Goal: Communication & Community: Connect with others

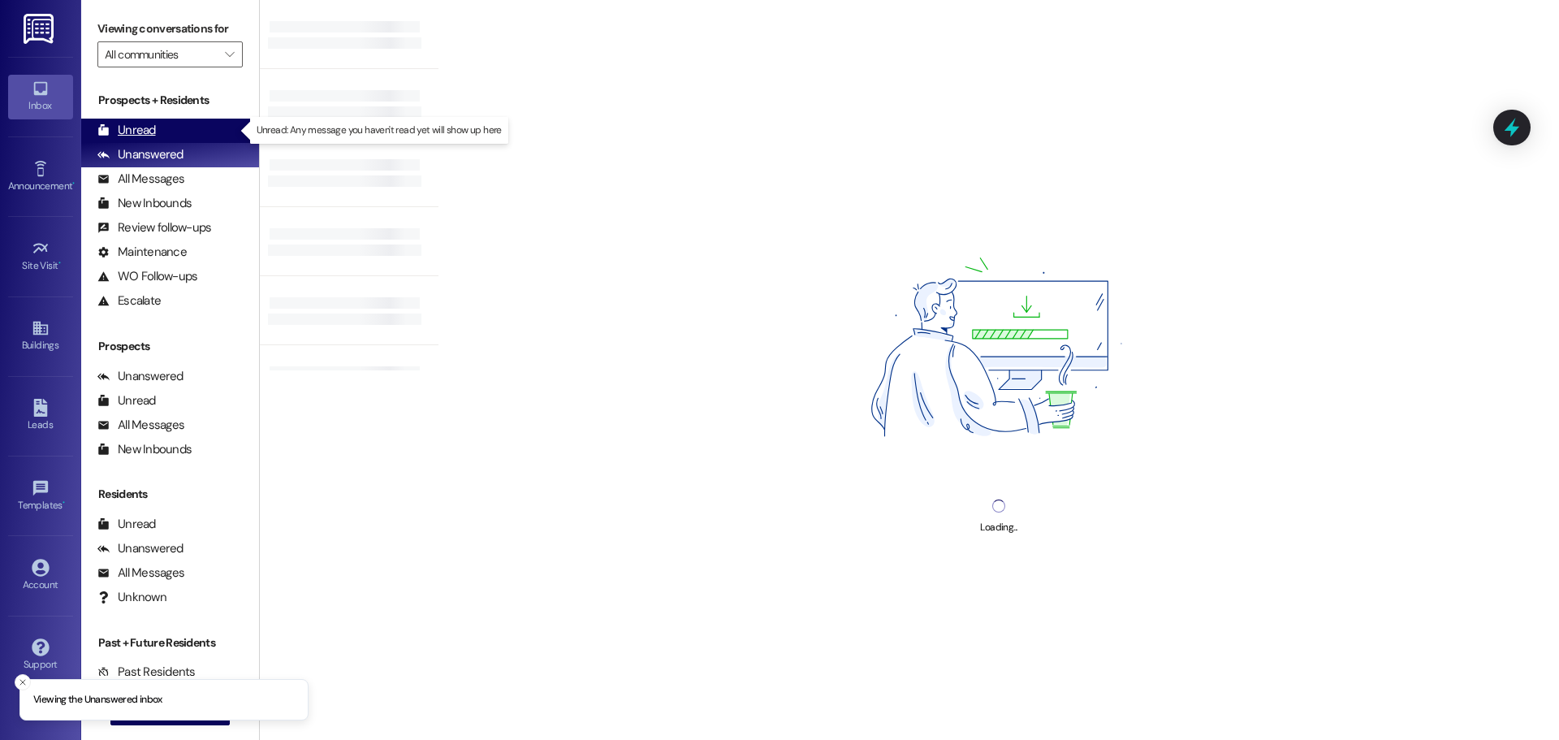
click at [185, 132] on div "Unread (0)" at bounding box center [170, 131] width 178 height 24
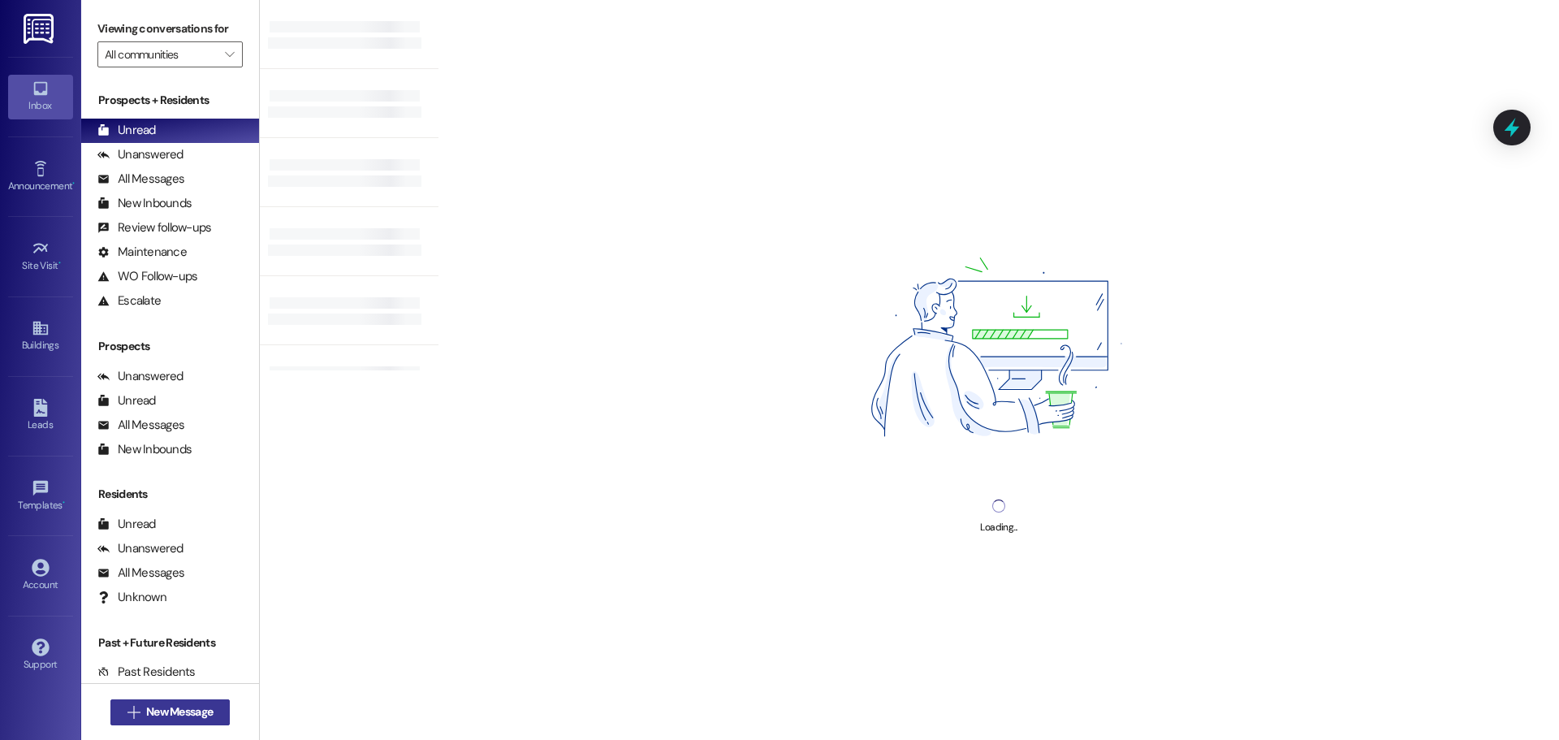
click at [181, 709] on span "New Message" at bounding box center [179, 711] width 67 height 17
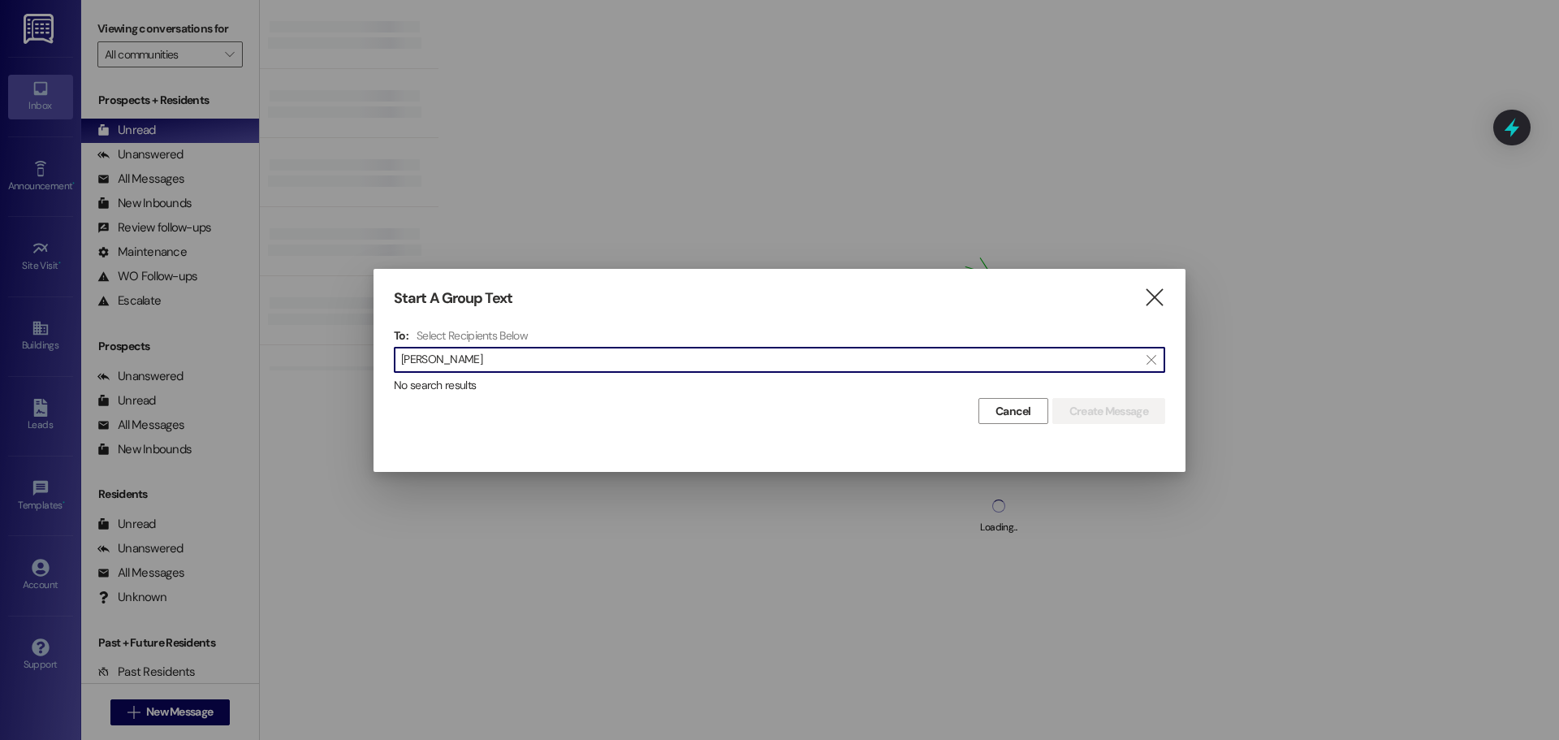
scroll to position [1, 0]
drag, startPoint x: 398, startPoint y: 371, endPoint x: 295, endPoint y: 372, distance: 103.1
click at [296, 373] on div "Start A Group Text  To: Select Recipients Below  [PERSON_NAME]  No search re…" at bounding box center [779, 370] width 1559 height 740
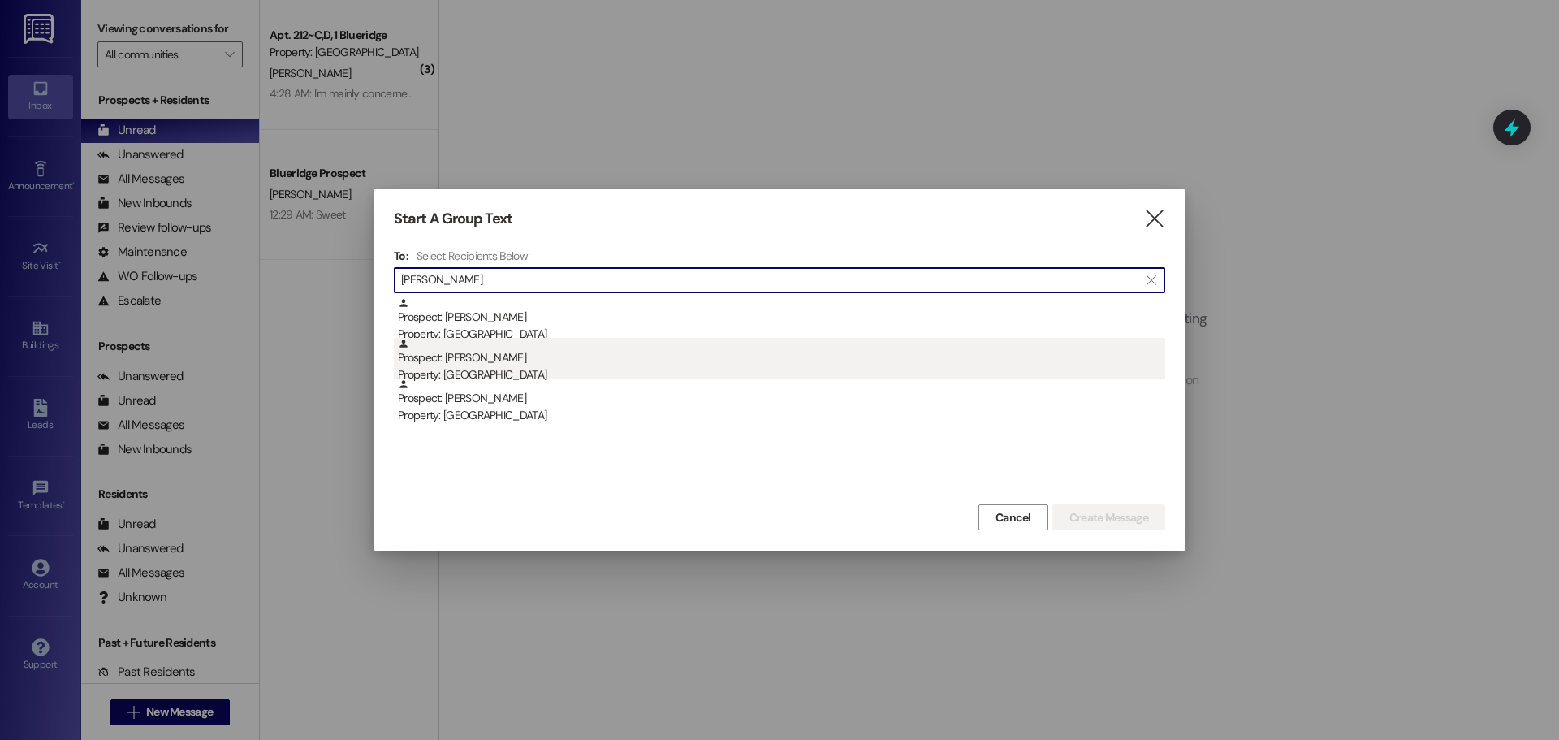
type input "[PERSON_NAME]"
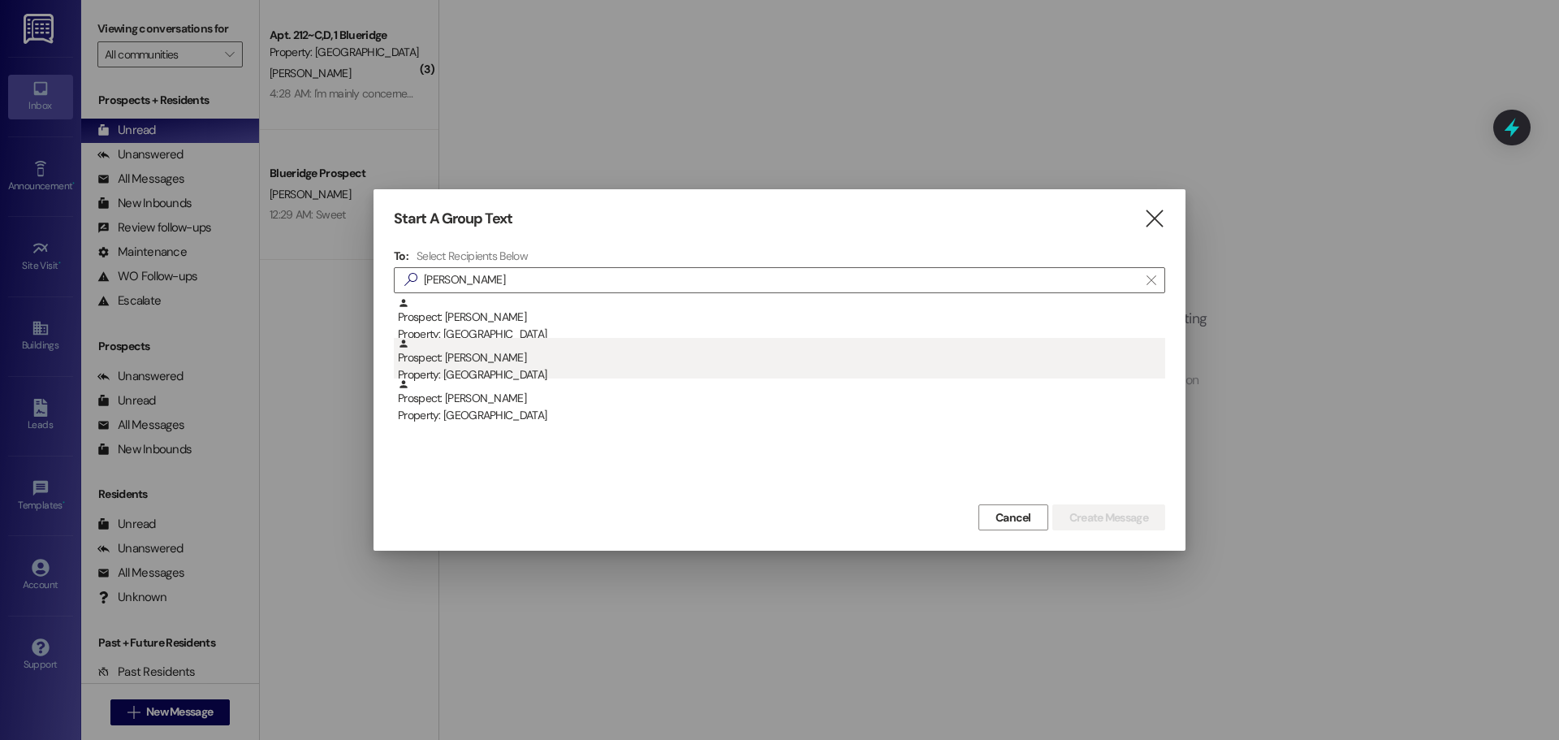
click at [425, 360] on div "Prospect: [PERSON_NAME] Property: [GEOGRAPHIC_DATA]" at bounding box center [781, 361] width 767 height 46
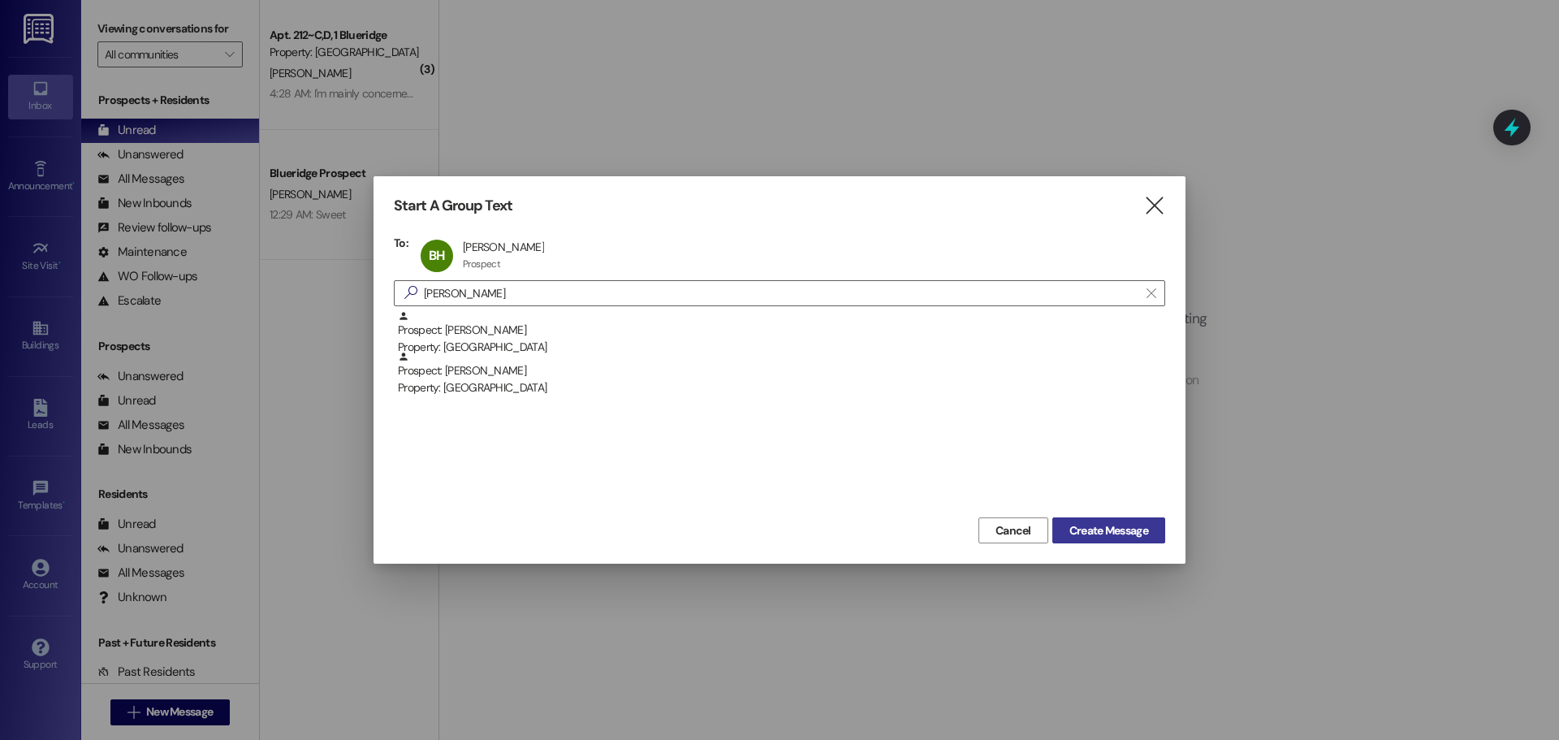
click at [1138, 533] on span "Create Message" at bounding box center [1108, 530] width 79 height 17
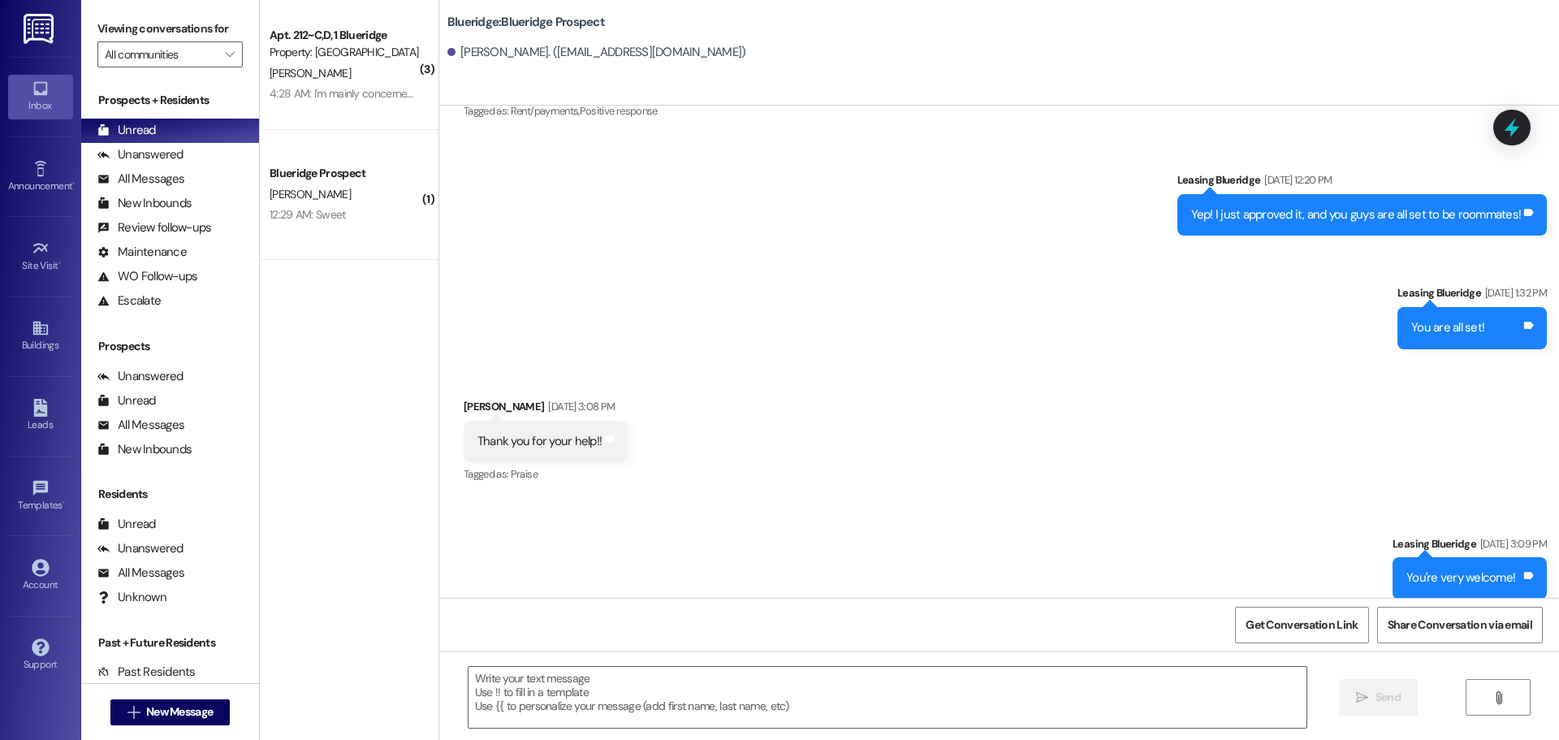
scroll to position [2361, 0]
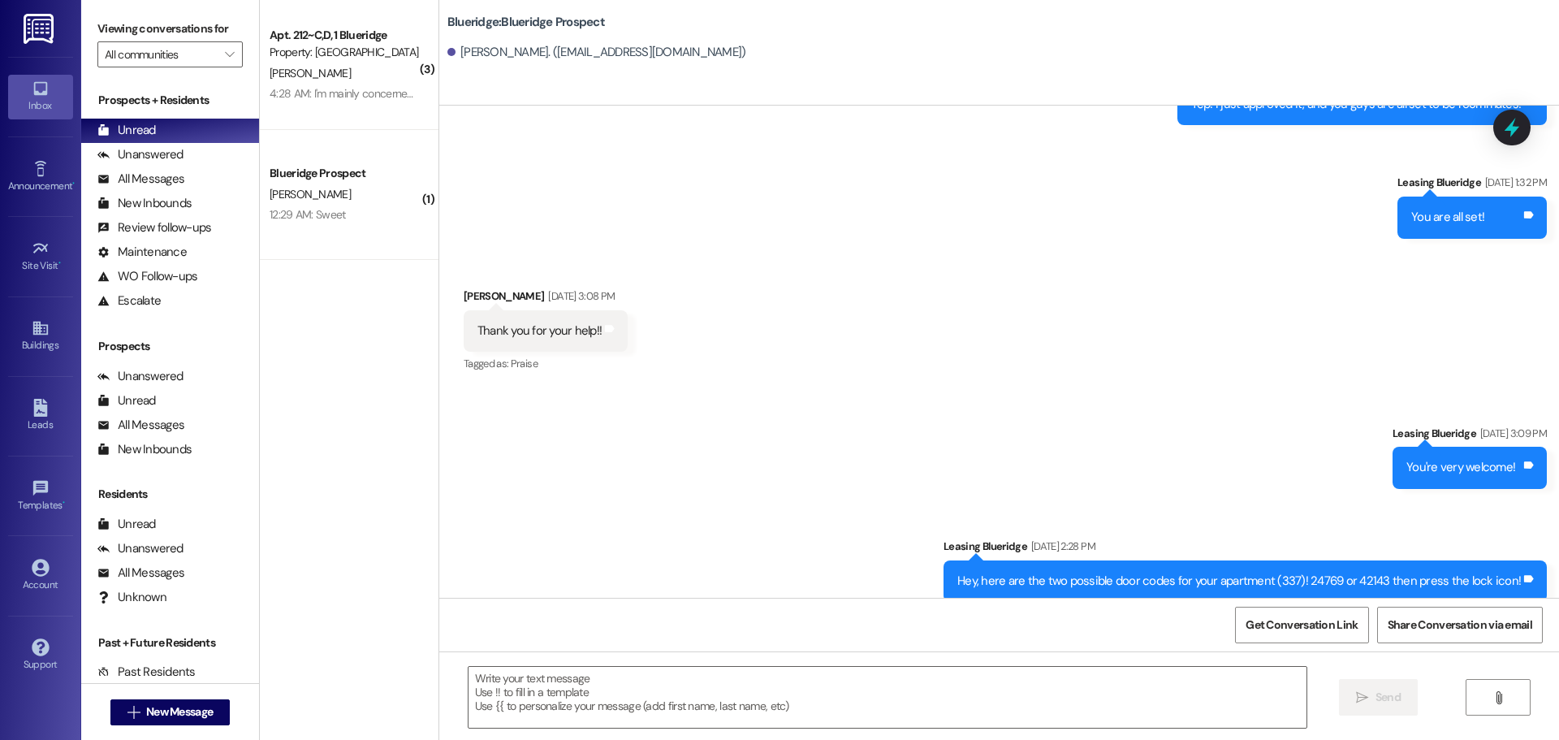
click at [742, 447] on div "Sent via SMS Leasing Blueridge [DATE] 3:09 PM You're very welcome! Tags and not…" at bounding box center [999, 501] width 1120 height 227
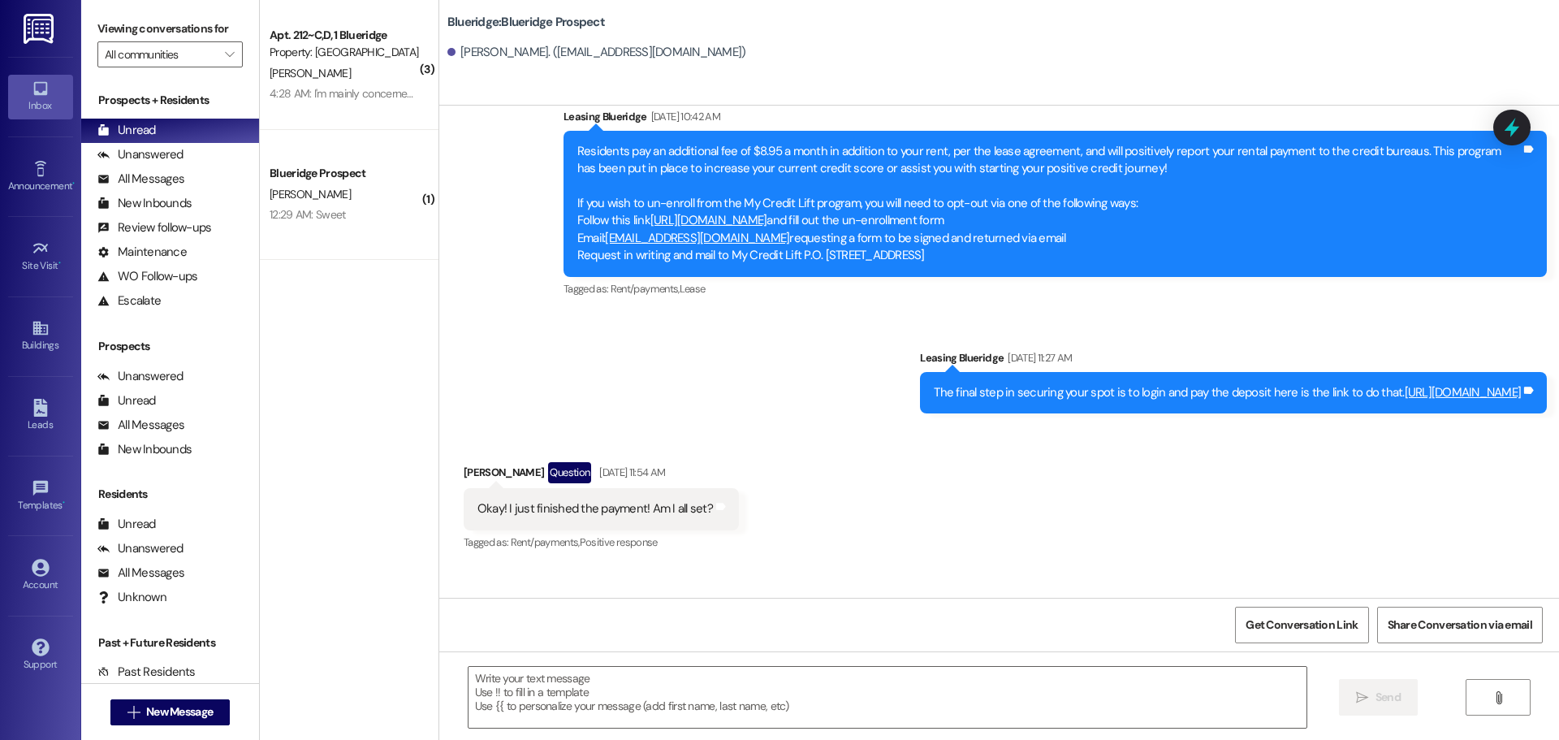
scroll to position [1793, 0]
